Goal: Task Accomplishment & Management: Use online tool/utility

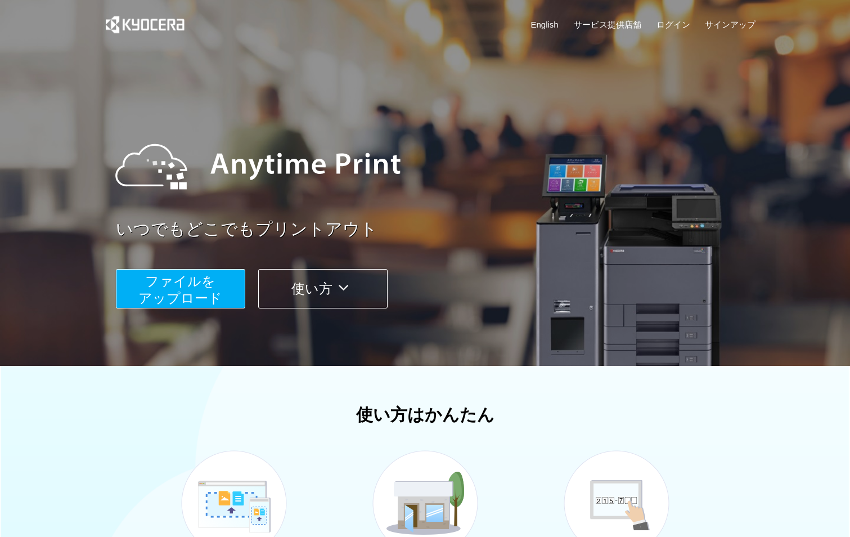
click at [201, 288] on span "ファイルを ​​アップロード" at bounding box center [180, 290] width 84 height 32
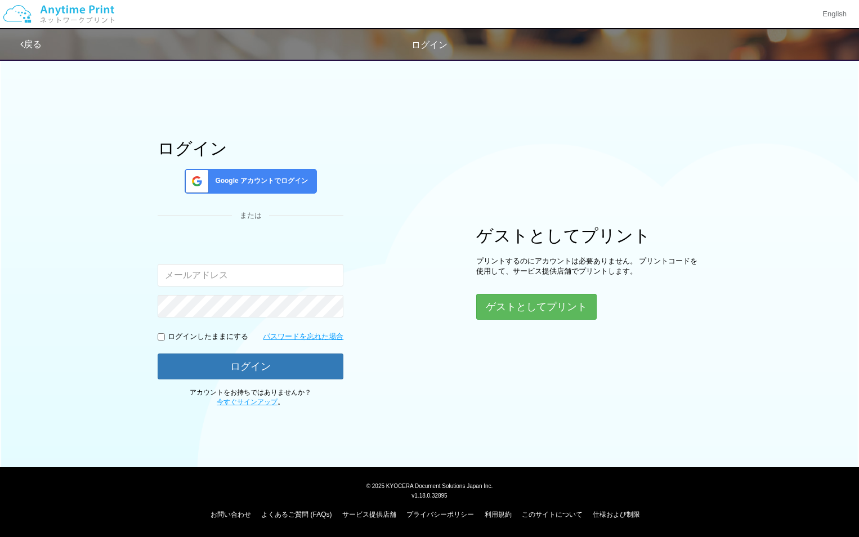
type input "[EMAIL_ADDRESS][DOMAIN_NAME]"
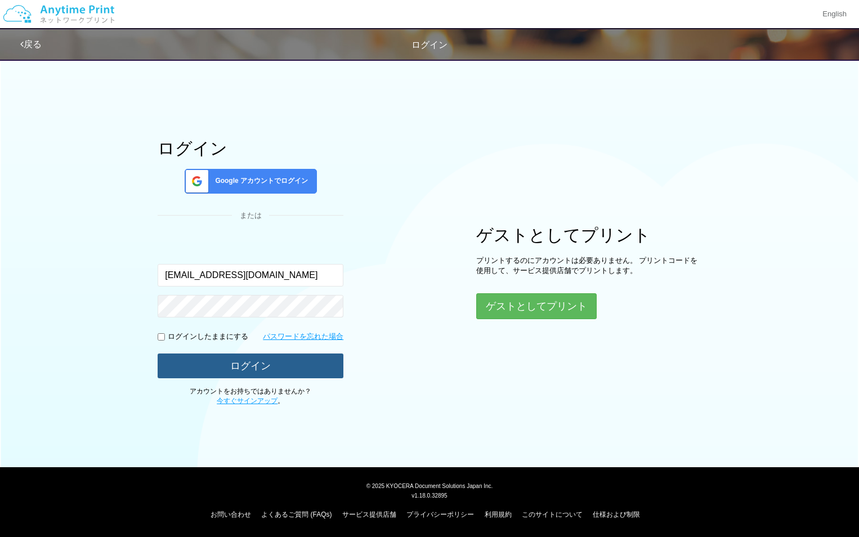
click at [244, 361] on button "ログイン" at bounding box center [251, 365] width 186 height 25
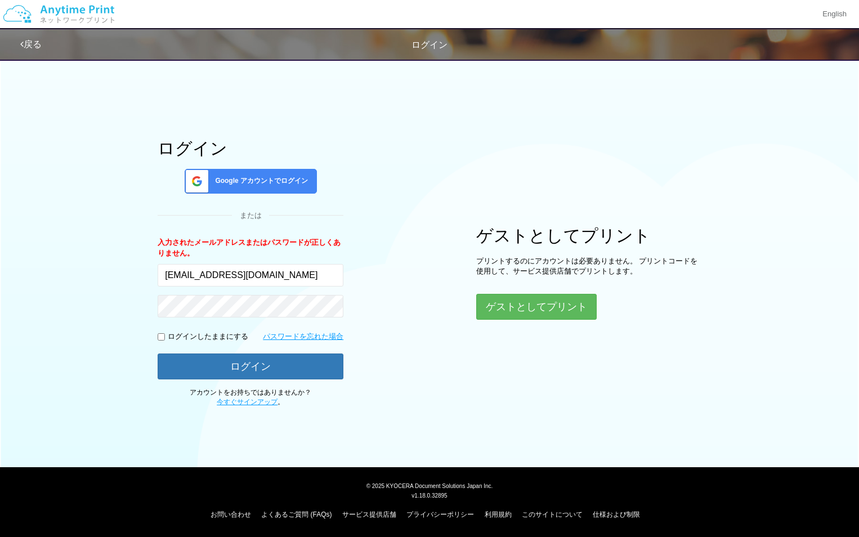
click at [239, 182] on span "Google アカウントでログイン" at bounding box center [258, 181] width 97 height 10
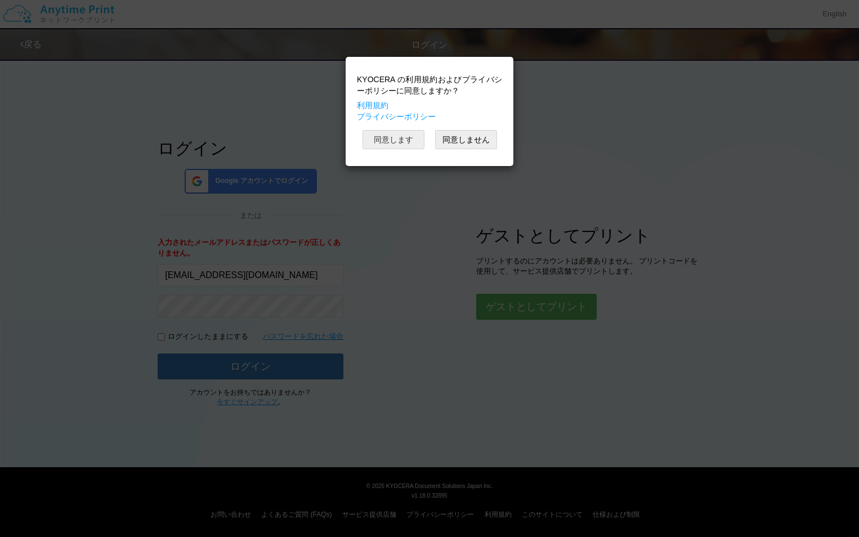
click at [388, 145] on button "同意します" at bounding box center [393, 139] width 62 height 19
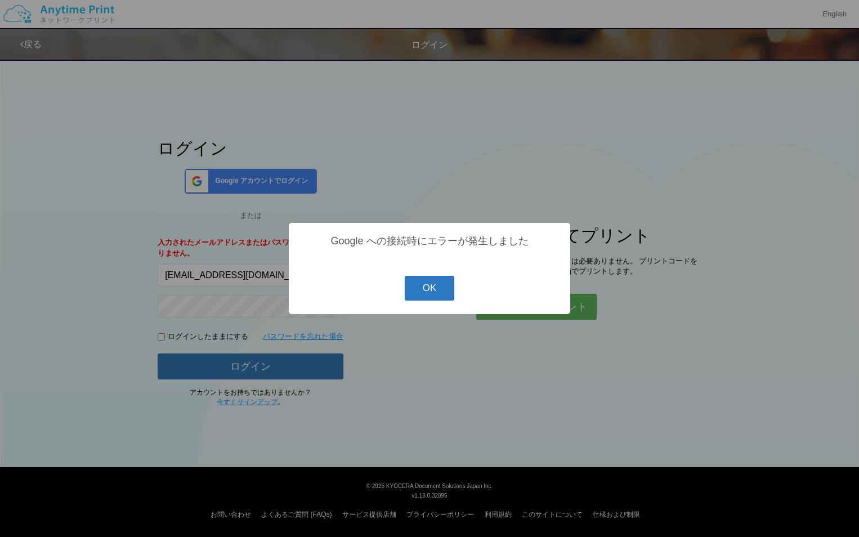
click at [441, 289] on button "OK" at bounding box center [430, 288] width 50 height 25
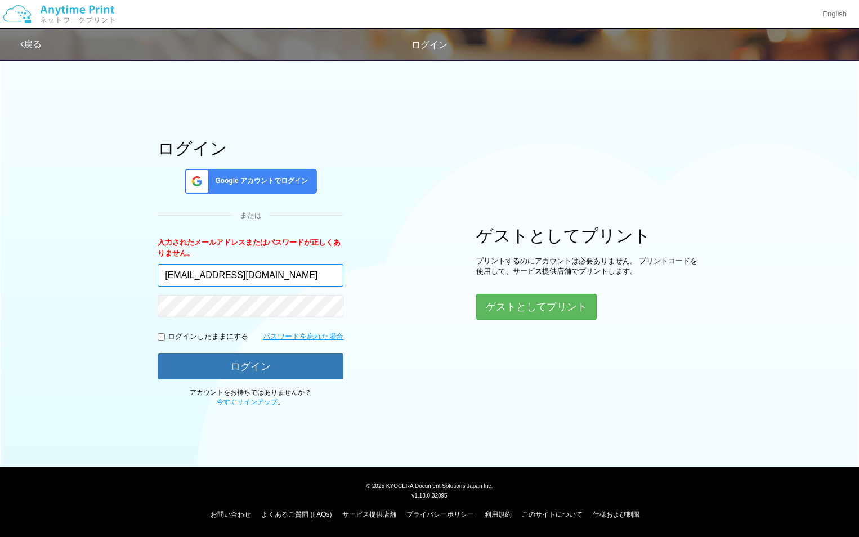
click at [323, 274] on input "roadstar1969@yahoo.co.jp" at bounding box center [251, 275] width 186 height 23
click at [322, 279] on input "roadstar1969@yahoo.co.jp" at bounding box center [251, 275] width 186 height 23
click at [357, 242] on div "ログイン Google アカウントでログイン または 入力されたメールアドレスまたはパスワードが正しくありません。 roadstar1969@yahoo.co…" at bounding box center [429, 230] width 675 height 354
drag, startPoint x: 320, startPoint y: 267, endPoint x: 98, endPoint y: 265, distance: 221.8
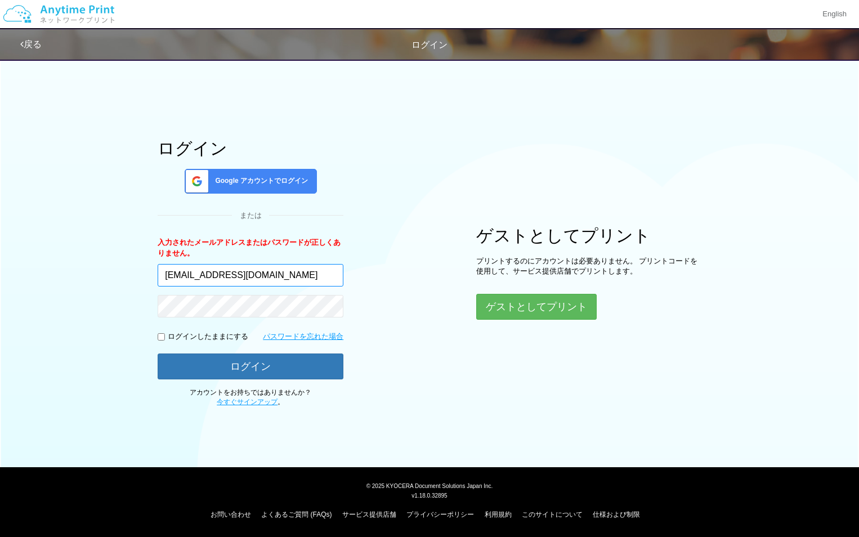
click at [98, 265] on div "ログイン Google アカウントでログイン または 入力されたメールアドレスまたはパスワードが正しくありません。 roadstar1969@yahoo.co…" at bounding box center [429, 230] width 675 height 354
type input "newroadstar1969@gmail.com"
click at [254, 182] on span "Google アカウントでログイン" at bounding box center [258, 181] width 97 height 10
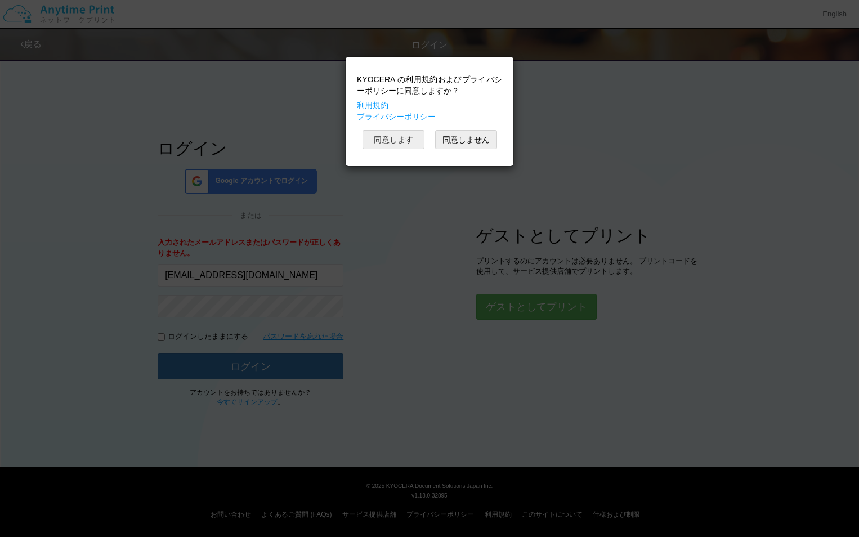
click at [406, 136] on button "同意します" at bounding box center [393, 139] width 62 height 19
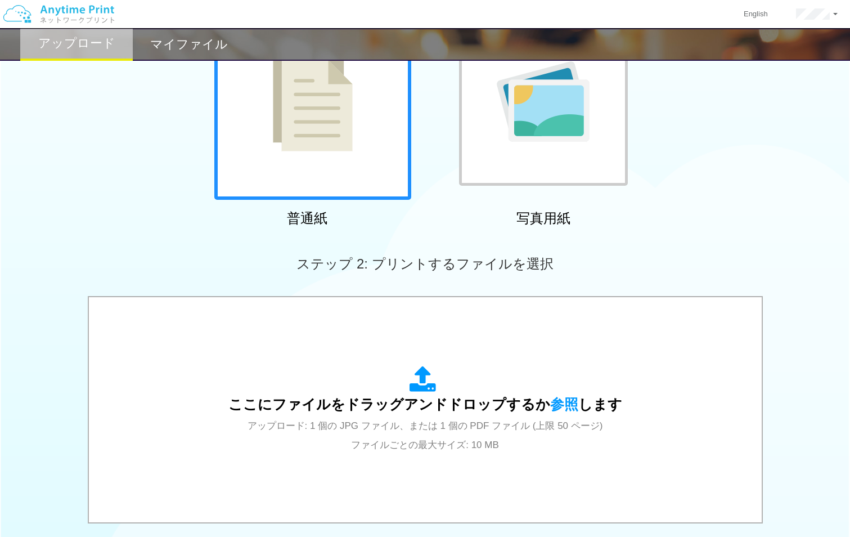
scroll to position [319, 0]
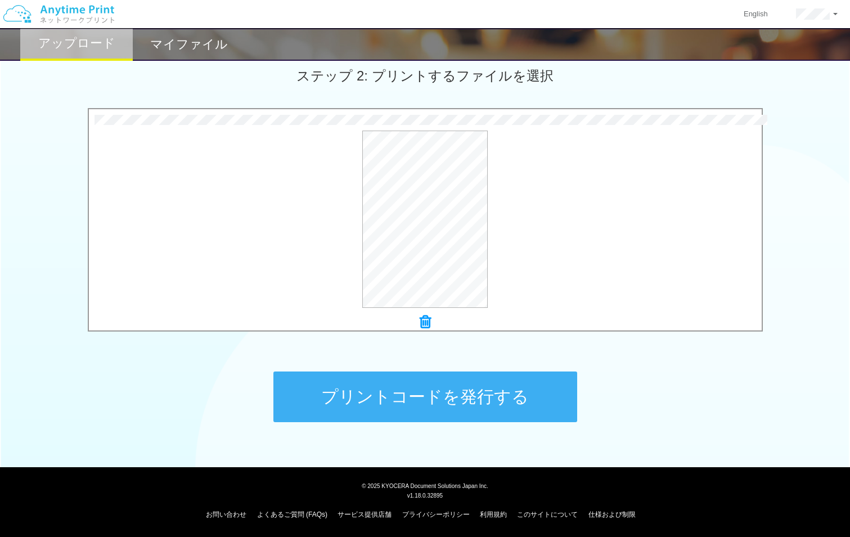
click at [460, 389] on button "プリントコードを発行する" at bounding box center [426, 396] width 304 height 51
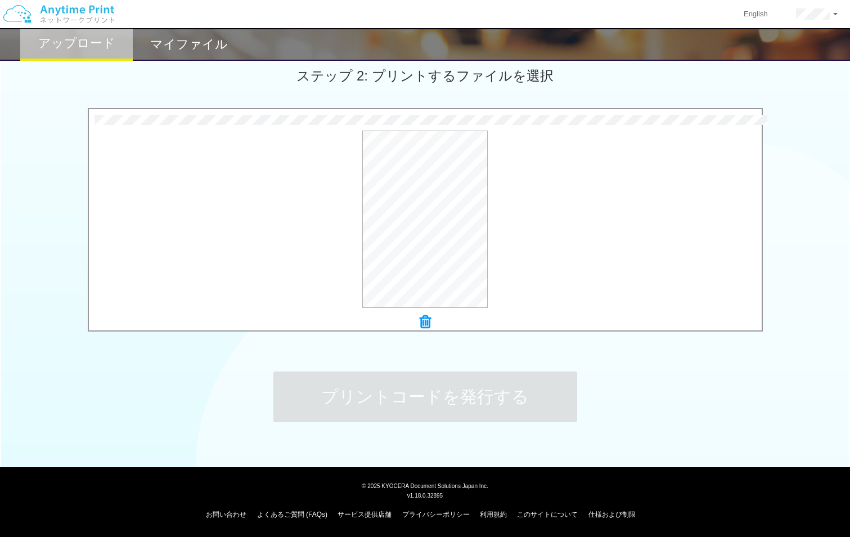
scroll to position [0, 0]
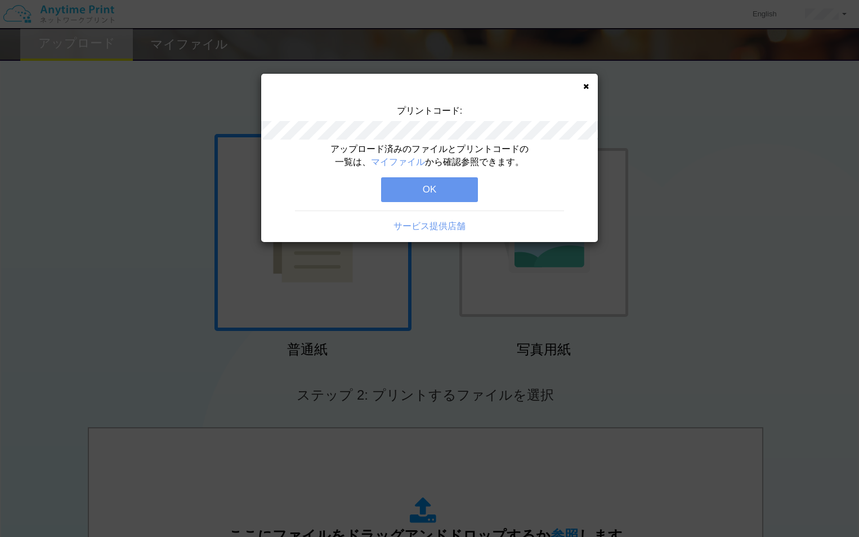
click at [415, 190] on button "OK" at bounding box center [429, 189] width 97 height 25
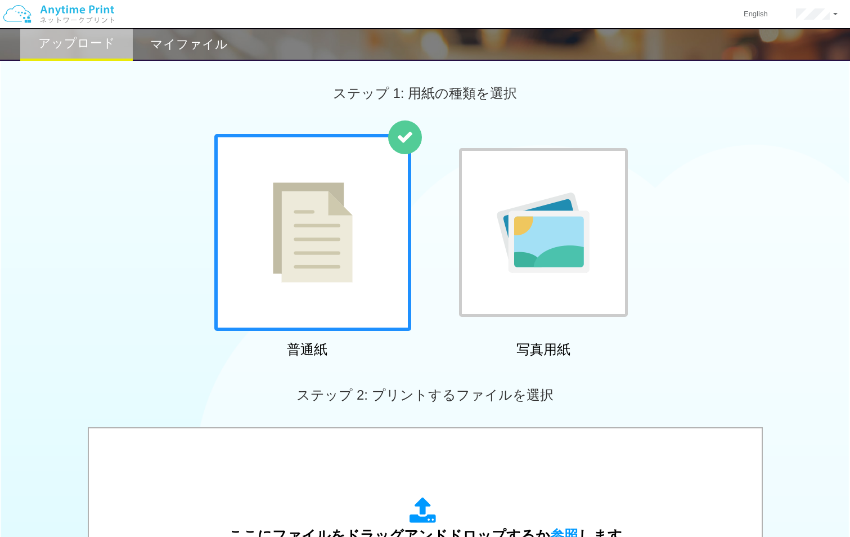
click at [176, 45] on h2 "マイファイル" at bounding box center [189, 45] width 78 height 14
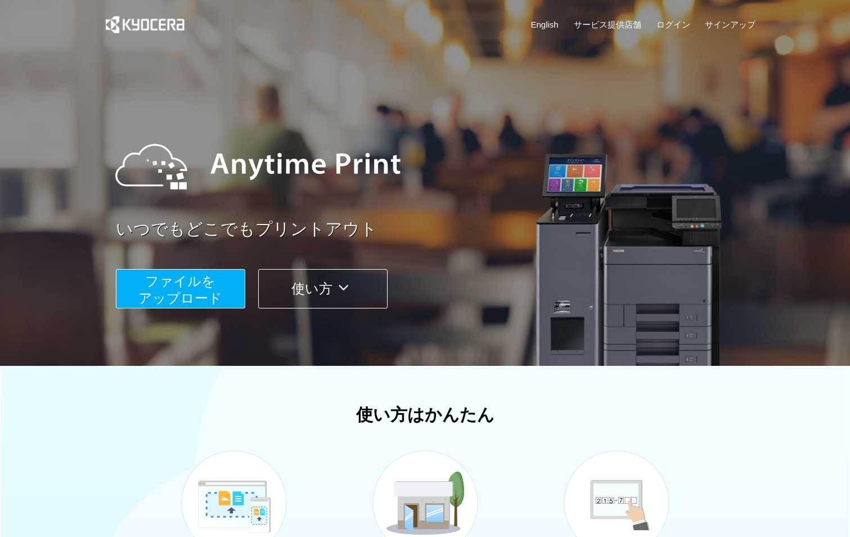
click at [337, 287] on icon at bounding box center [344, 287] width 22 height 17
